Goal: Task Accomplishment & Management: Use online tool/utility

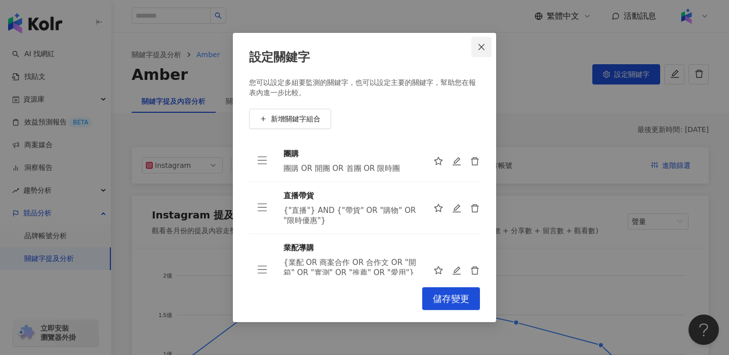
scroll to position [21, 0]
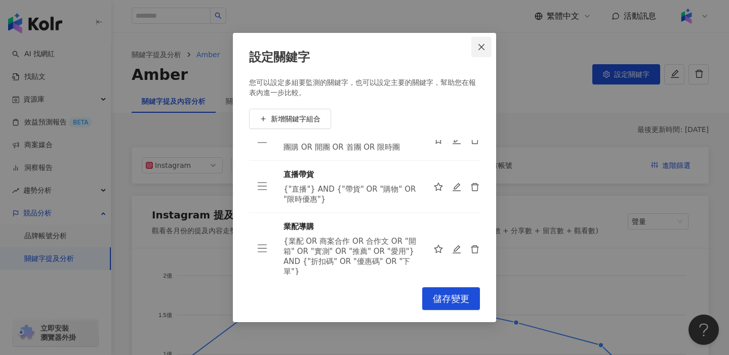
click at [479, 46] on icon "close" at bounding box center [481, 47] width 8 height 8
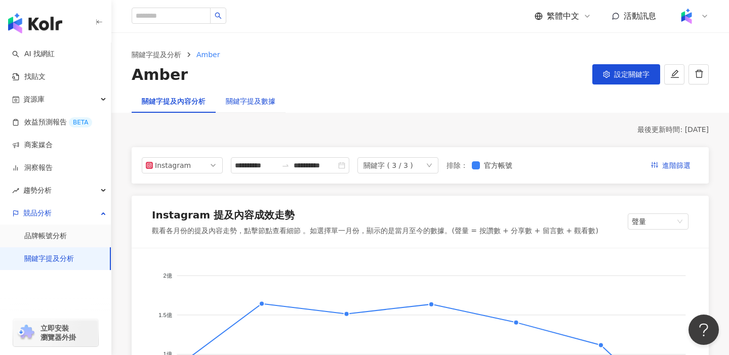
click at [256, 103] on div "關鍵字提及數據" at bounding box center [251, 101] width 50 height 11
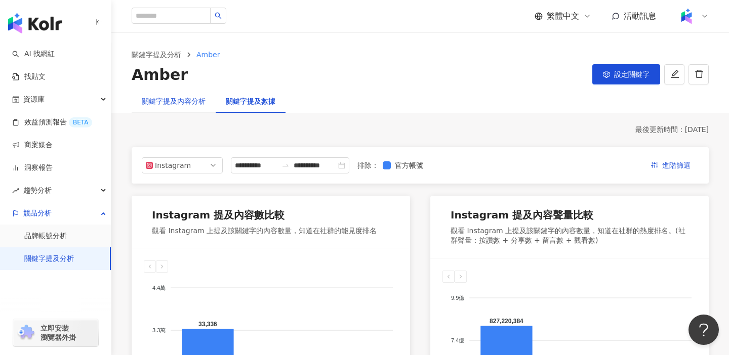
click at [171, 97] on div "關鍵字提及內容分析" at bounding box center [174, 101] width 64 height 11
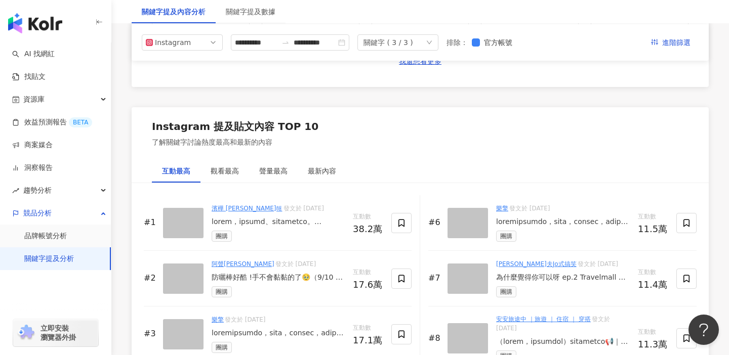
scroll to position [1452, 0]
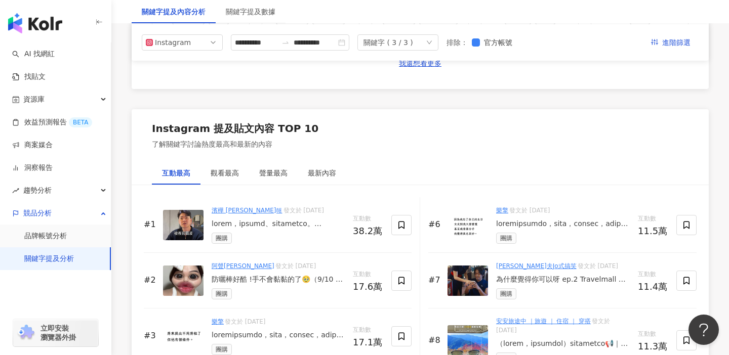
click at [132, 90] on div "Instagram 提及內容成效走勢 觀看各月份的提及內容走勢，點擊節點查看細節 。如選擇單一月份，顯示的是當月至今的數據。(聲量 = 按讚數 + 分享數 +…" at bounding box center [420, 63] width 577 height 2663
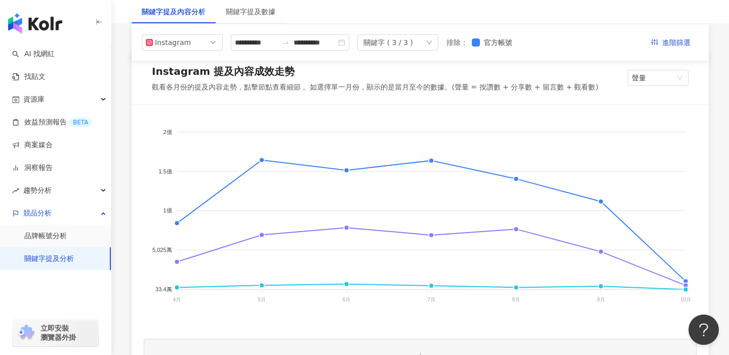
scroll to position [0, 0]
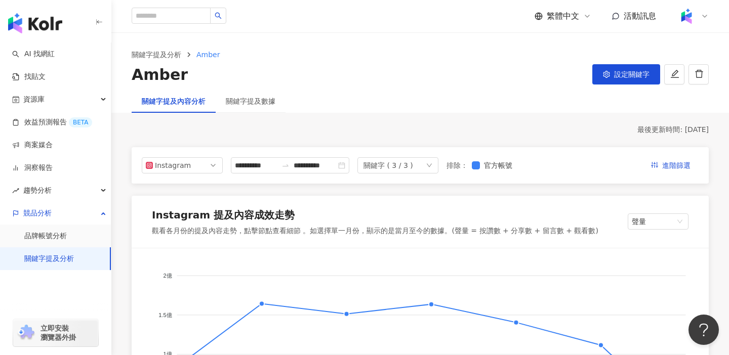
click at [327, 73] on div "Amber 設定關鍵字" at bounding box center [420, 74] width 577 height 21
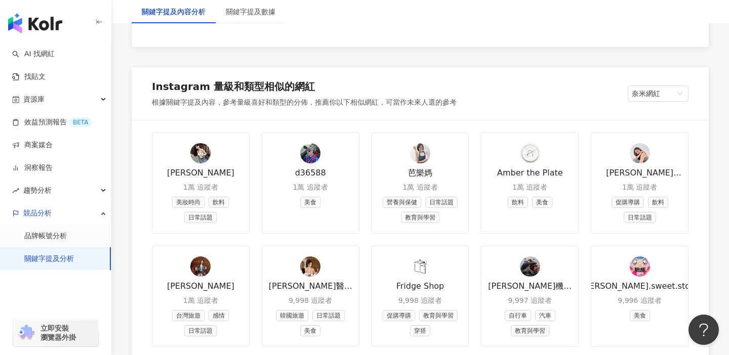
scroll to position [1201, 0]
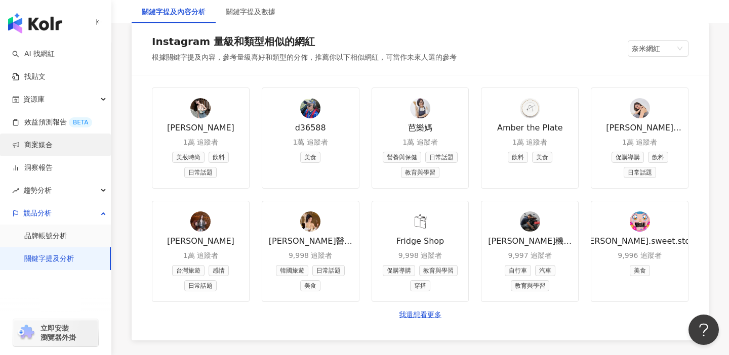
click at [38, 140] on link "商案媒合" at bounding box center [32, 145] width 40 height 10
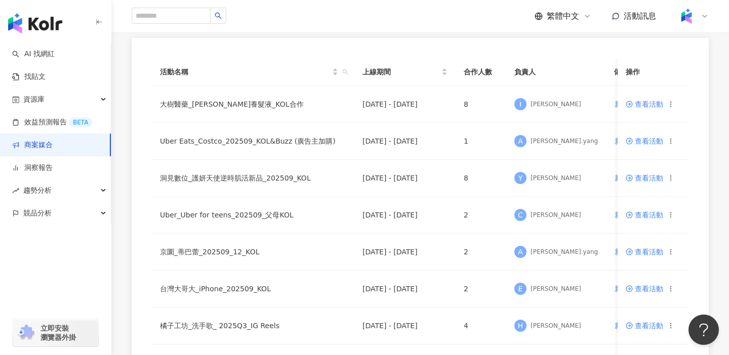
scroll to position [101, 0]
click at [98, 214] on div "競品分析" at bounding box center [55, 213] width 111 height 23
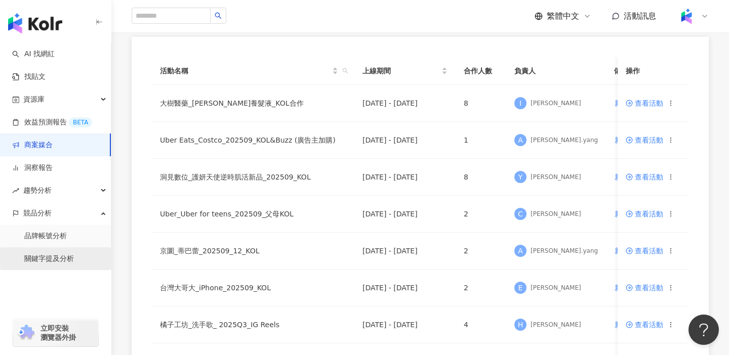
click at [45, 258] on link "關鍵字提及分析" at bounding box center [49, 259] width 50 height 10
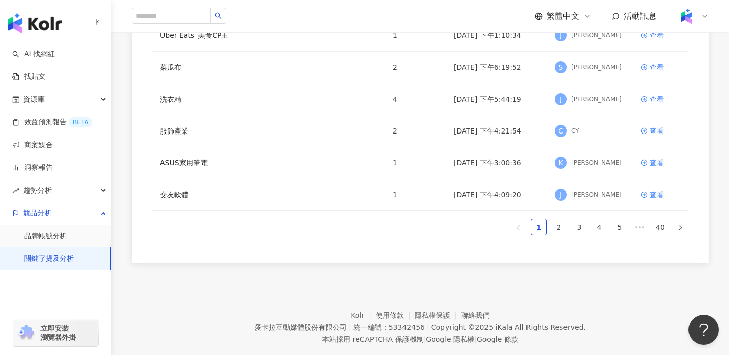
scroll to position [276, 0]
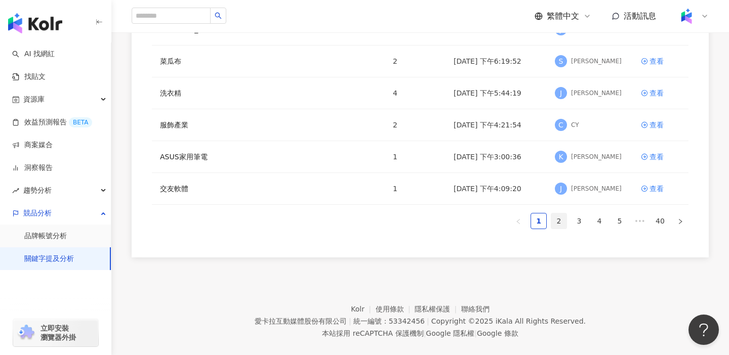
click at [556, 221] on link "2" at bounding box center [558, 221] width 15 height 15
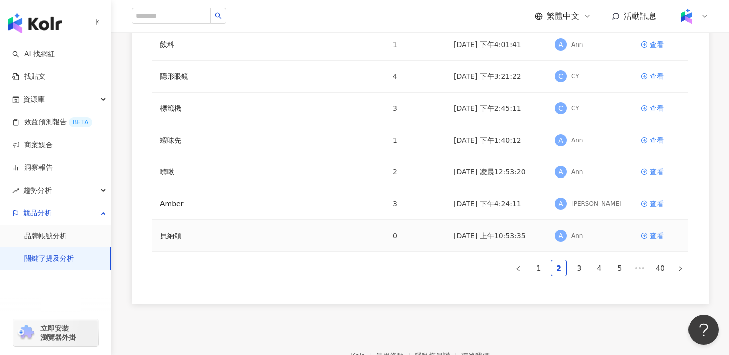
scroll to position [229, 0]
click at [656, 206] on div "查看" at bounding box center [656, 204] width 14 height 11
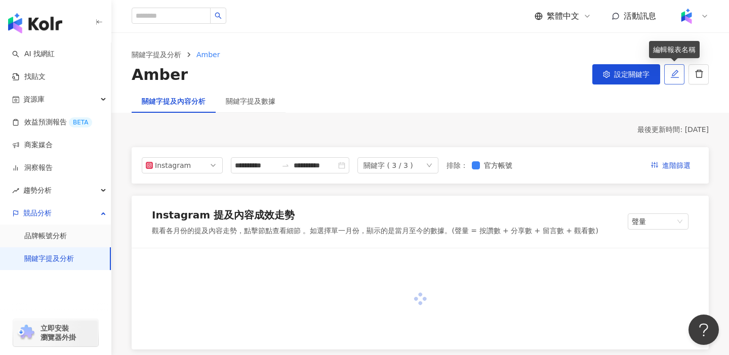
click at [677, 77] on icon "edit" at bounding box center [674, 74] width 8 height 8
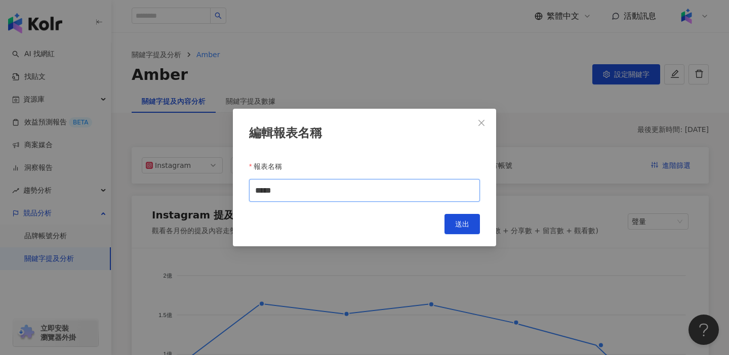
click at [293, 192] on input "*****" at bounding box center [364, 190] width 231 height 23
click at [284, 190] on input "**********" at bounding box center [364, 190] width 231 height 23
type input "**********"
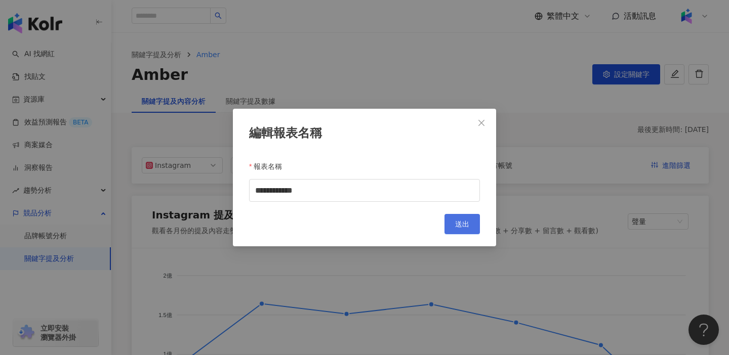
click at [463, 223] on span "送出" at bounding box center [462, 224] width 14 height 8
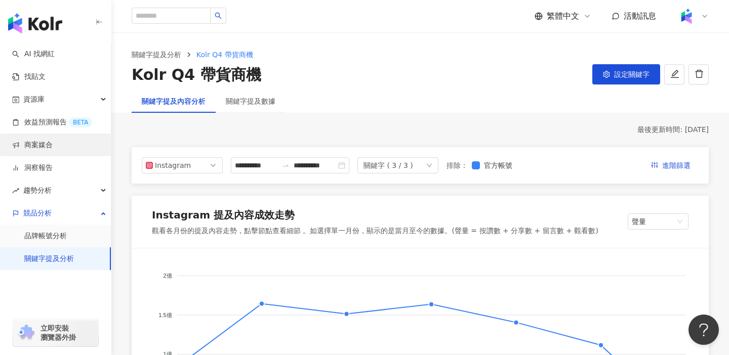
click at [40, 142] on link "商案媒合" at bounding box center [32, 145] width 40 height 10
